Goal: Find specific page/section: Find specific page/section

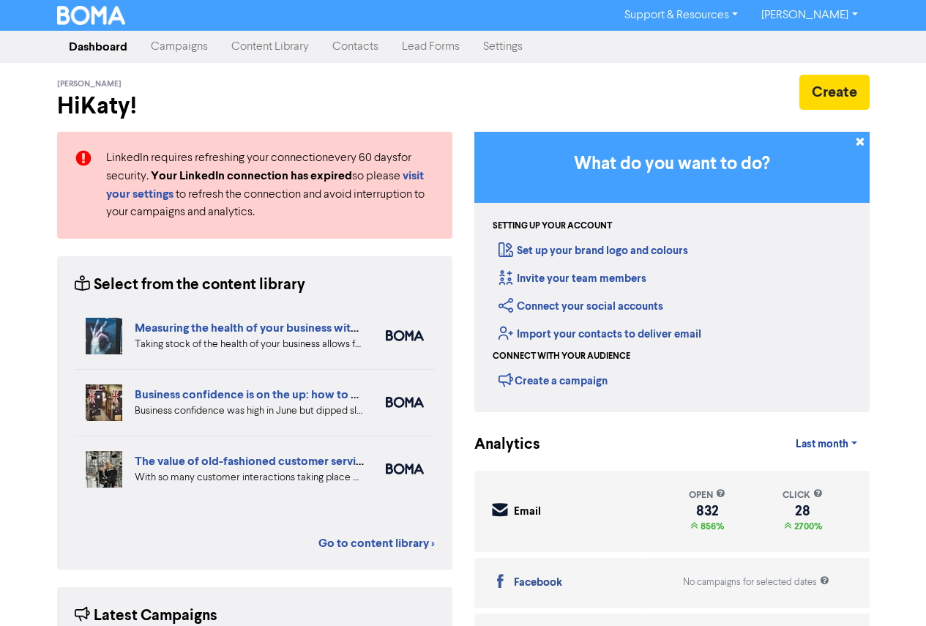
click at [349, 48] on link "Contacts" at bounding box center [356, 46] width 70 height 29
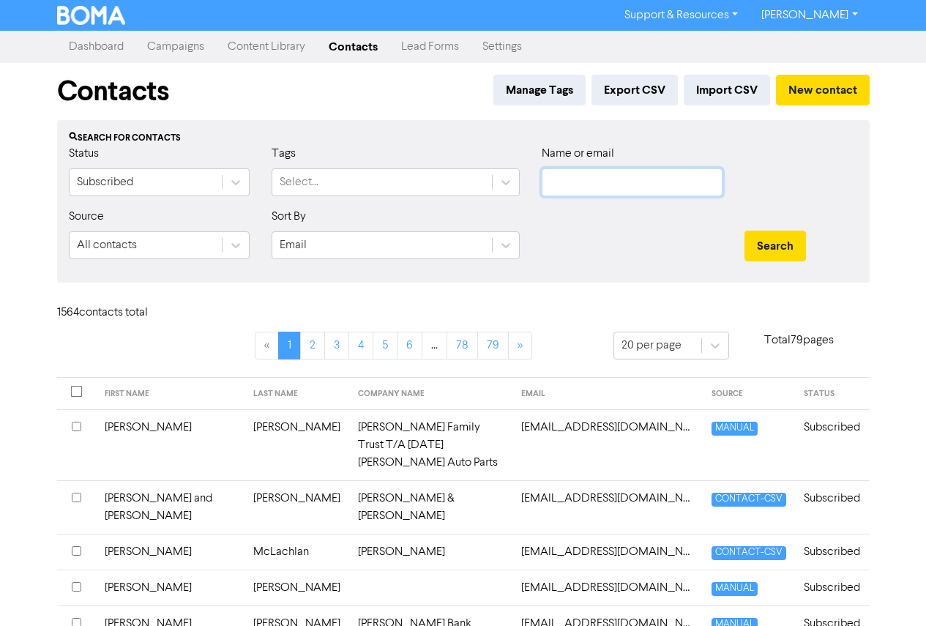
click at [569, 175] on input "text" at bounding box center [632, 182] width 181 height 28
paste input "[EMAIL_ADDRESS][DOMAIN_NAME]"
click at [549, 182] on input "[EMAIL_ADDRESS][DOMAIN_NAME]" at bounding box center [632, 182] width 181 height 28
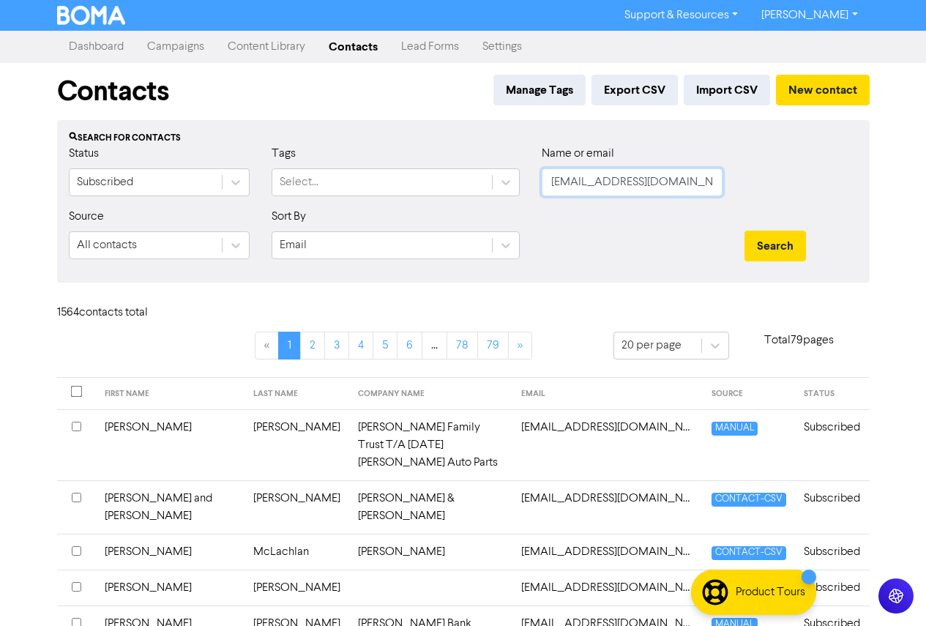
click at [745, 231] on button "Search" at bounding box center [776, 246] width 62 height 31
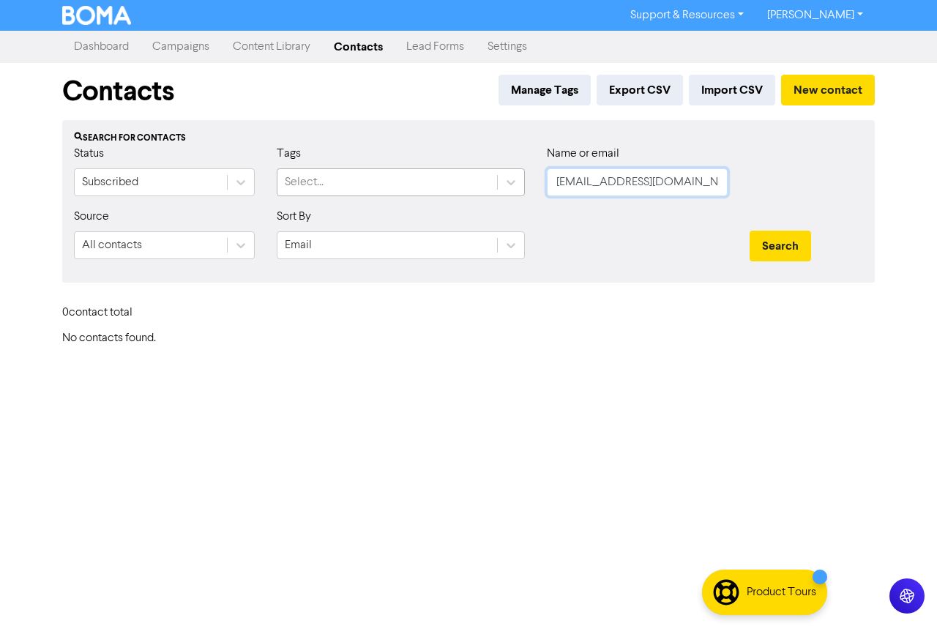
drag, startPoint x: 705, startPoint y: 182, endPoint x: 445, endPoint y: 185, distance: 259.3
click at [445, 185] on div "Status Subscribed Tags Select... Name or email [EMAIL_ADDRESS][DOMAIN_NAME]" at bounding box center [468, 176] width 811 height 63
paste input "pennysargeant1987"
type input "[EMAIL_ADDRESS][DOMAIN_NAME]"
click at [800, 243] on button "Search" at bounding box center [781, 246] width 62 height 31
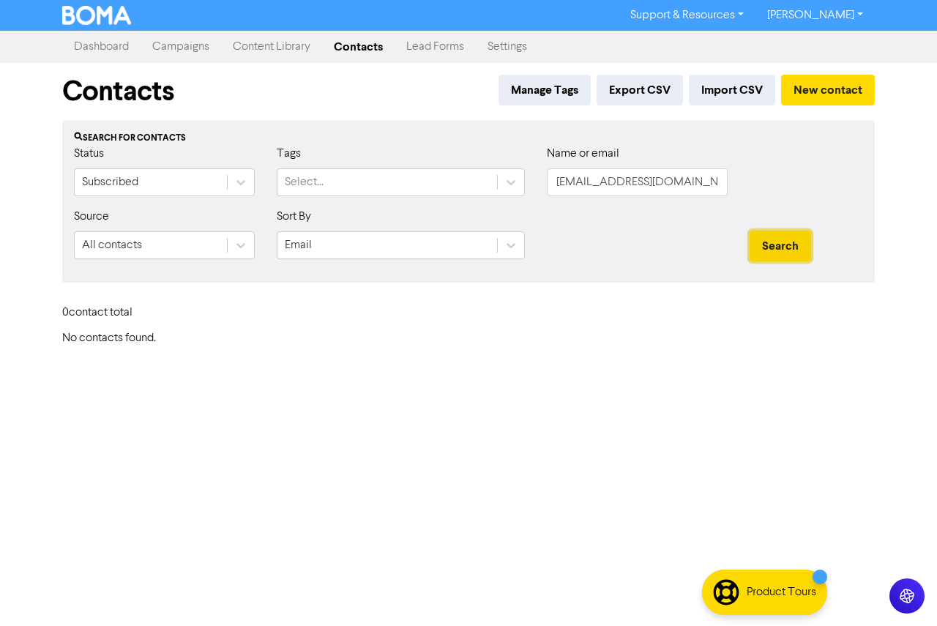
click at [780, 248] on button "Search" at bounding box center [781, 246] width 62 height 31
drag, startPoint x: 573, startPoint y: 187, endPoint x: 490, endPoint y: 185, distance: 82.8
click at [490, 185] on div "Status Subscribed Tags Select... Name or email [EMAIL_ADDRESS][DOMAIN_NAME]" at bounding box center [468, 176] width 811 height 63
click at [559, 187] on input "[EMAIL_ADDRESS][DOMAIN_NAME]" at bounding box center [637, 182] width 181 height 28
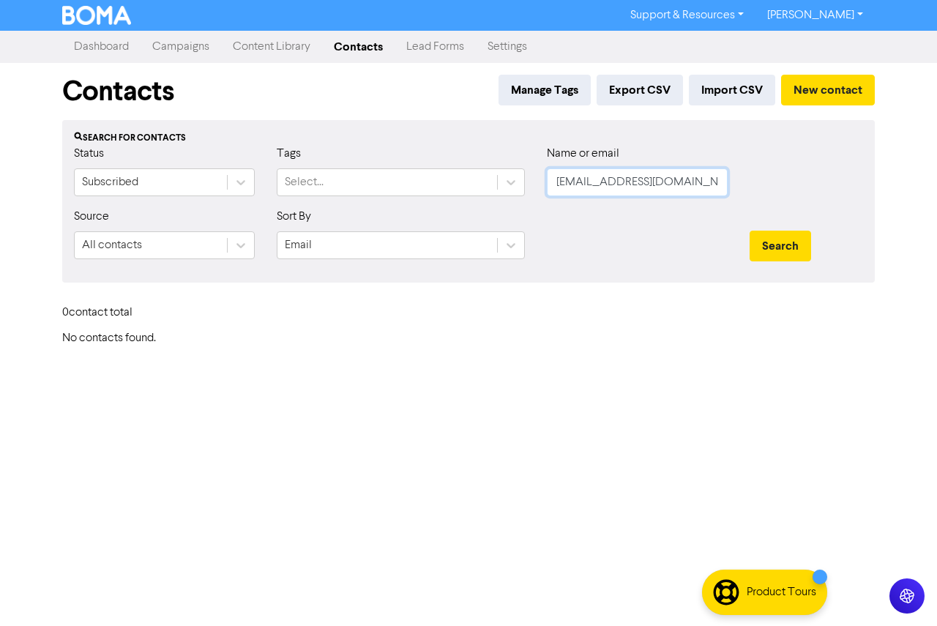
click at [750, 231] on button "Search" at bounding box center [781, 246] width 62 height 31
drag, startPoint x: 496, startPoint y: 168, endPoint x: 458, endPoint y: 165, distance: 38.2
click at [432, 161] on div "Status Subscribed Tags Select... Name or email [EMAIL_ADDRESS][DOMAIN_NAME]" at bounding box center [468, 176] width 811 height 63
click at [750, 231] on button "Search" at bounding box center [781, 246] width 62 height 31
